Goal: Task Accomplishment & Management: Use online tool/utility

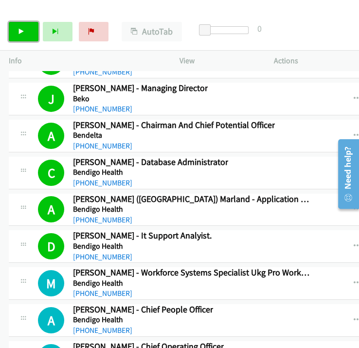
click at [21, 31] on icon at bounding box center [21, 32] width 7 height 7
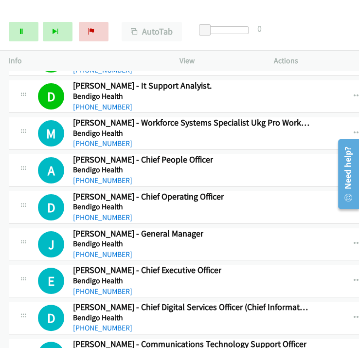
scroll to position [9666, 0]
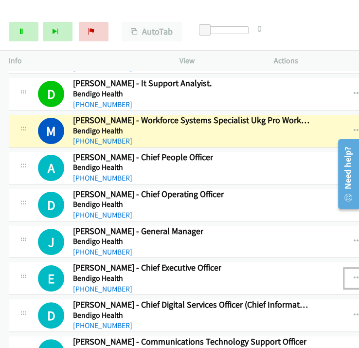
click at [354, 274] on icon "button" at bounding box center [358, 278] width 8 height 8
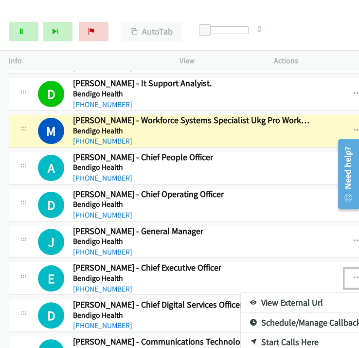
click at [249, 332] on link "Start Calls Here" at bounding box center [305, 341] width 129 height 19
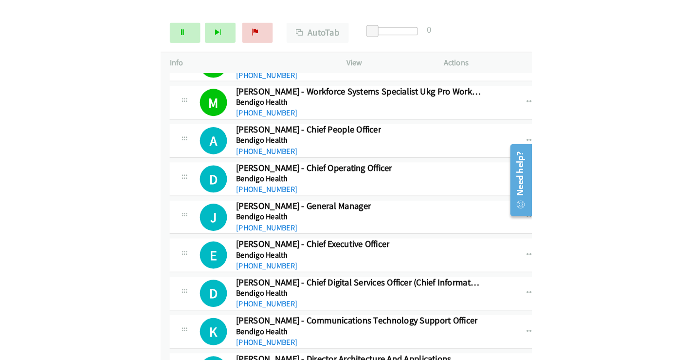
scroll to position [9711, 0]
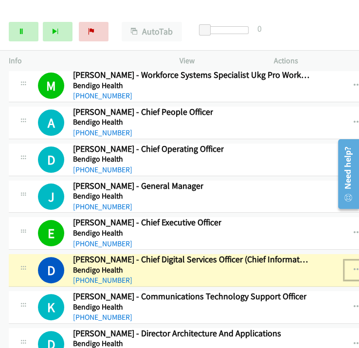
click at [344, 260] on button "button" at bounding box center [357, 269] width 26 height 19
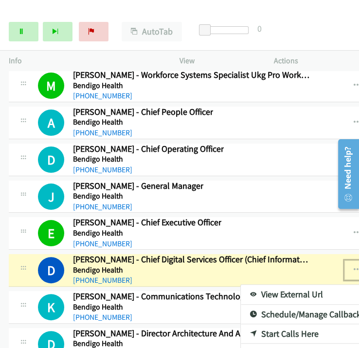
click at [255, 285] on link "View External Url" at bounding box center [305, 294] width 129 height 19
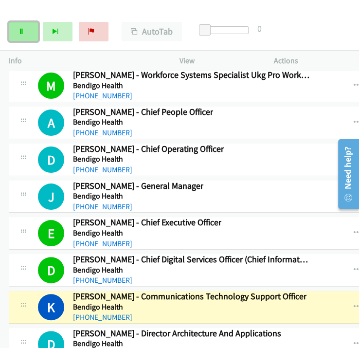
click at [19, 35] on link "Pause" at bounding box center [24, 31] width 30 height 19
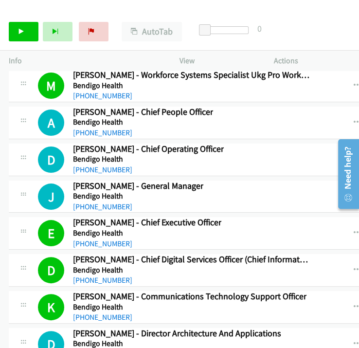
click at [265, 328] on div "D Callback Scheduled [PERSON_NAME] - Director Architecture And Applications Ben…" at bounding box center [173, 344] width 271 height 32
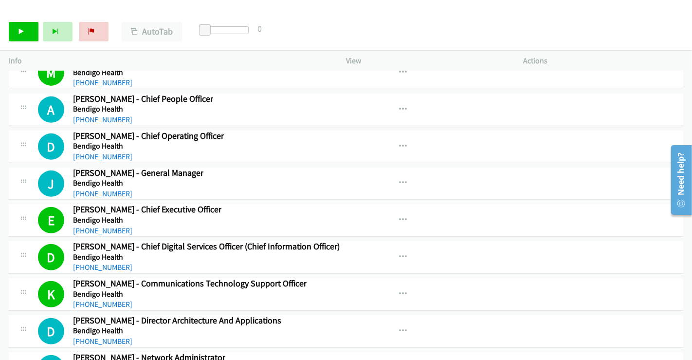
scroll to position [9698, 0]
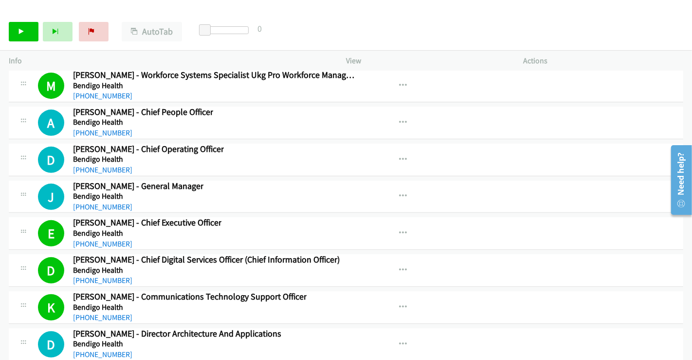
click at [359, 27] on div "Start Calls Pause Next Finish Call Completed AutoTab AutoTab 0" at bounding box center [346, 31] width 692 height 37
click at [24, 31] on link "Start Calls" at bounding box center [24, 31] width 30 height 19
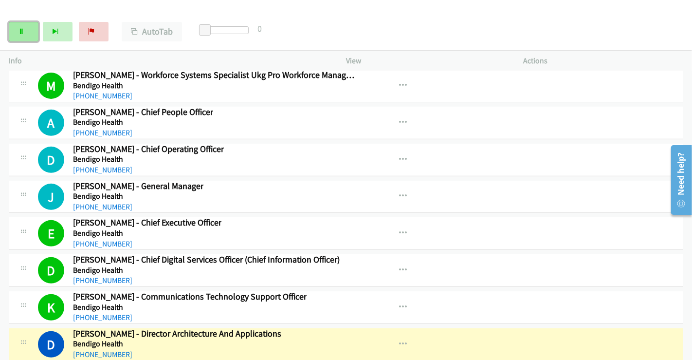
click at [18, 33] on icon at bounding box center [21, 32] width 7 height 7
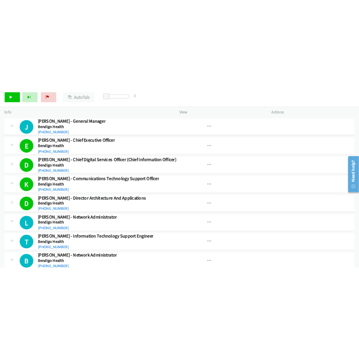
scroll to position [9806, 0]
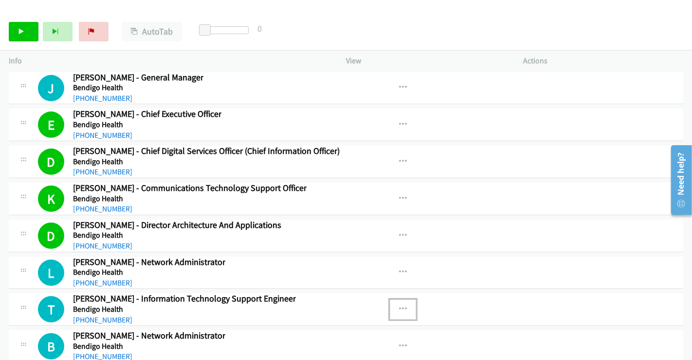
click at [359, 299] on button "button" at bounding box center [403, 308] width 26 height 19
click at [29, 31] on div at bounding box center [346, 180] width 692 height 360
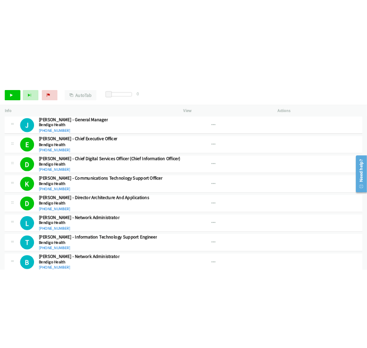
scroll to position [9819, 0]
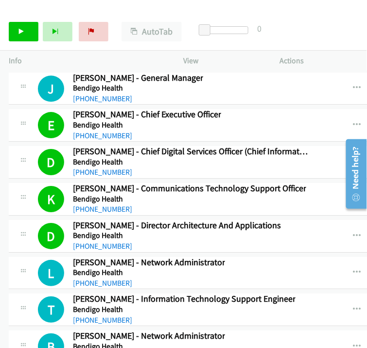
click at [50, 10] on img at bounding box center [40, 17] width 73 height 34
click at [27, 30] on link "Start Calls" at bounding box center [24, 31] width 30 height 19
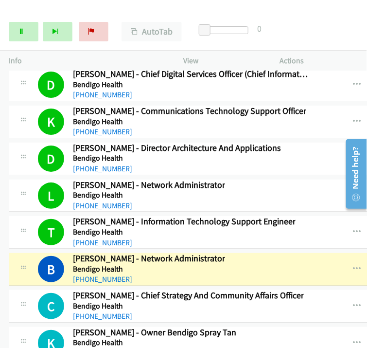
scroll to position [9927, 0]
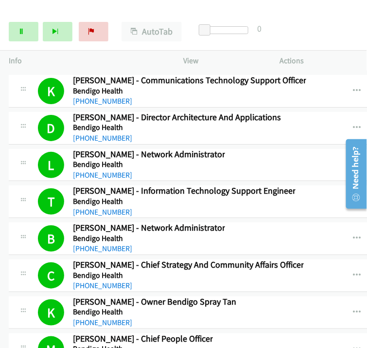
drag, startPoint x: 325, startPoint y: 34, endPoint x: 313, endPoint y: 40, distance: 13.5
click at [325, 34] on div "Start Calls Pause Next Finish Dialing [PERSON_NAME] - Chiller Service Tech Auto…" at bounding box center [183, 31] width 367 height 37
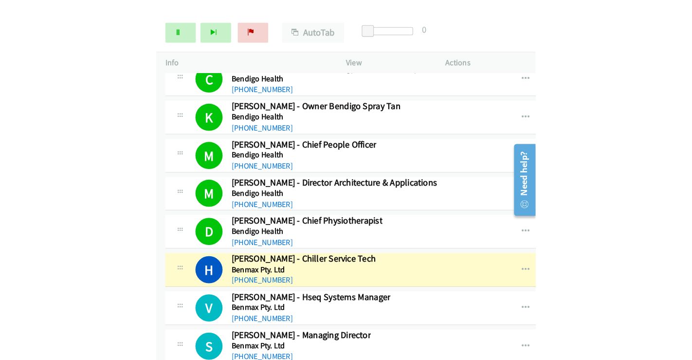
scroll to position [10143, 0]
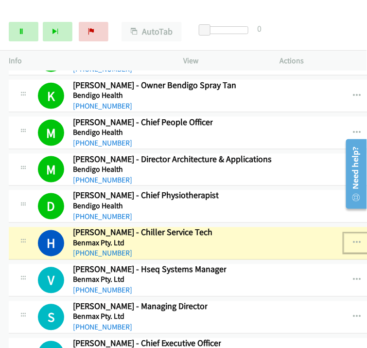
click at [354, 239] on icon "button" at bounding box center [358, 243] width 8 height 8
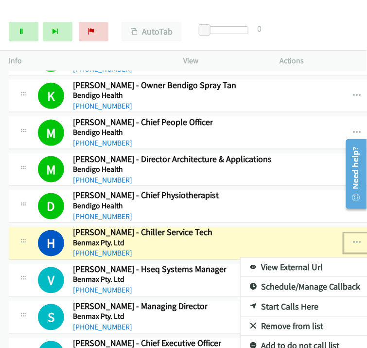
click at [271, 258] on link "View External Url" at bounding box center [305, 267] width 129 height 19
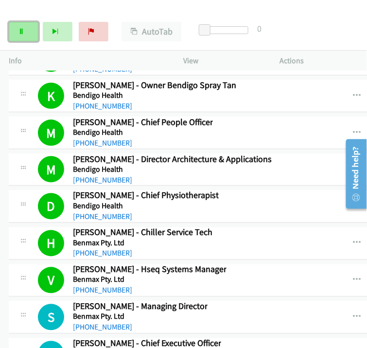
click at [22, 28] on link "Pause" at bounding box center [24, 31] width 30 height 19
click at [250, 117] on div "M Callback Scheduled [PERSON_NAME] - Chief People Officer Bendigo Health [GEOGR…" at bounding box center [173, 133] width 271 height 32
click at [349, 28] on div "Start Calls Pause Next Finish Call Completed AutoTab AutoTab 0" at bounding box center [183, 31] width 367 height 37
